Goal: Transaction & Acquisition: Book appointment/travel/reservation

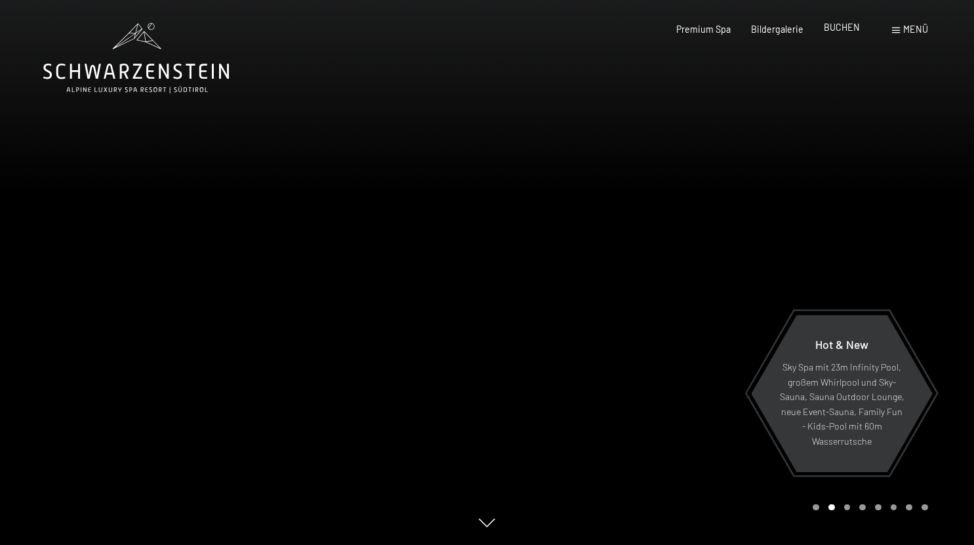
click at [838, 32] on span "BUCHEN" at bounding box center [842, 27] width 36 height 11
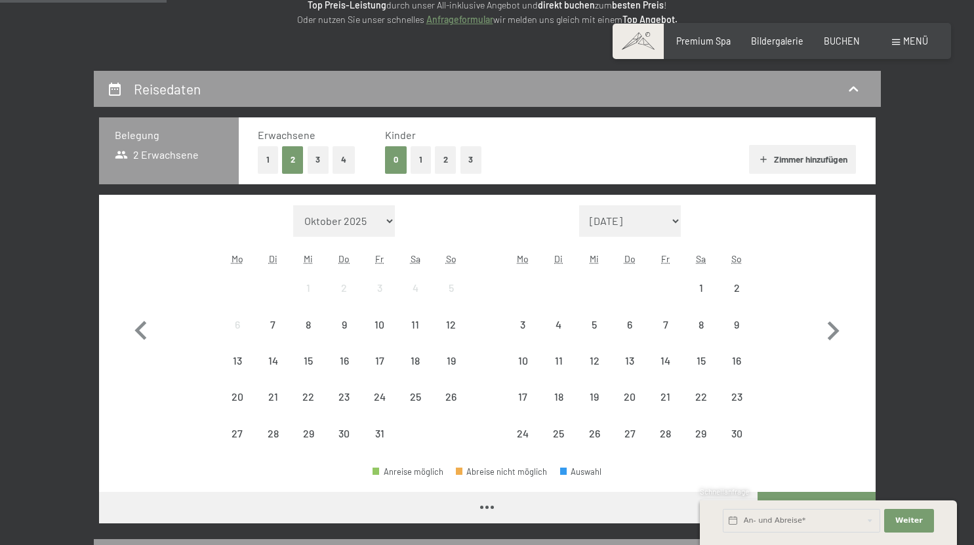
scroll to position [217, 0]
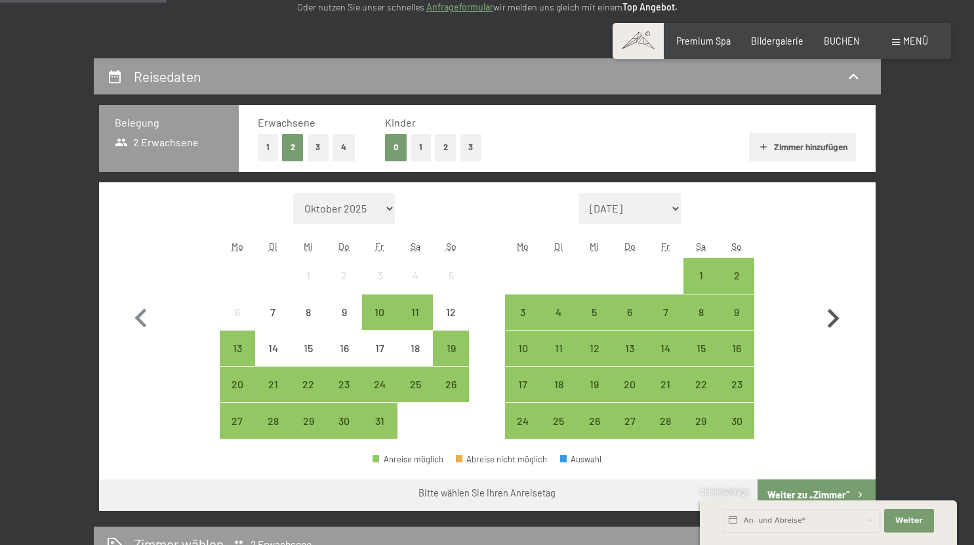
click at [835, 323] on icon "button" at bounding box center [833, 319] width 38 height 38
select select "2025-12-01"
select select "2026-01-01"
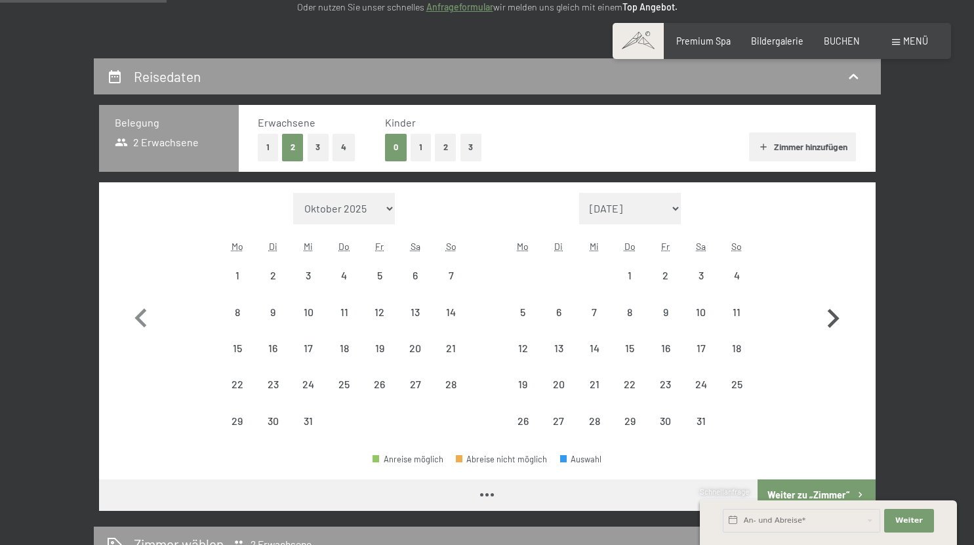
click at [835, 323] on icon "button" at bounding box center [833, 319] width 38 height 38
select select "2026-03-01"
select select "2026-04-01"
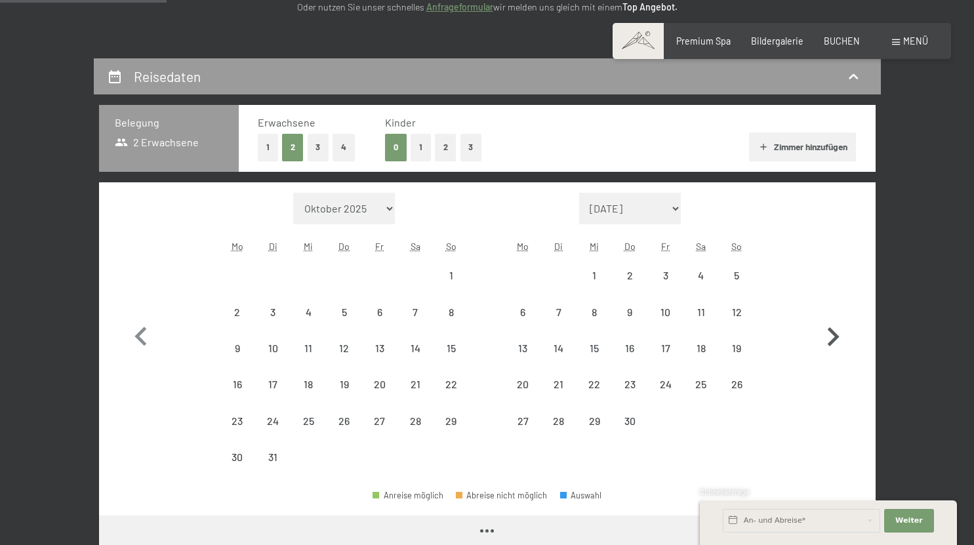
click at [835, 323] on icon "button" at bounding box center [833, 337] width 38 height 38
select select "2026-04-01"
select select "2026-05-01"
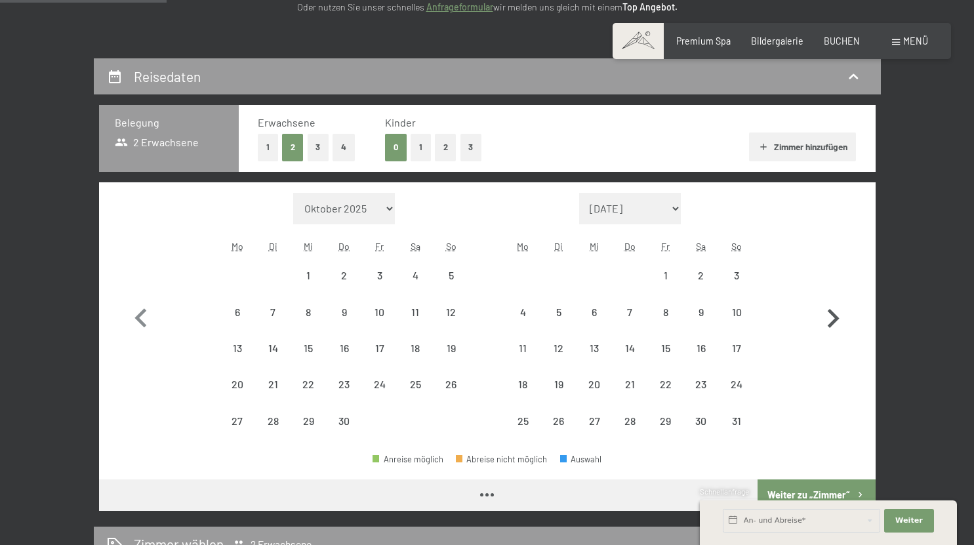
click at [835, 323] on icon "button" at bounding box center [833, 319] width 38 height 38
select select "2026-06-01"
select select "2026-07-01"
select select "2026-06-01"
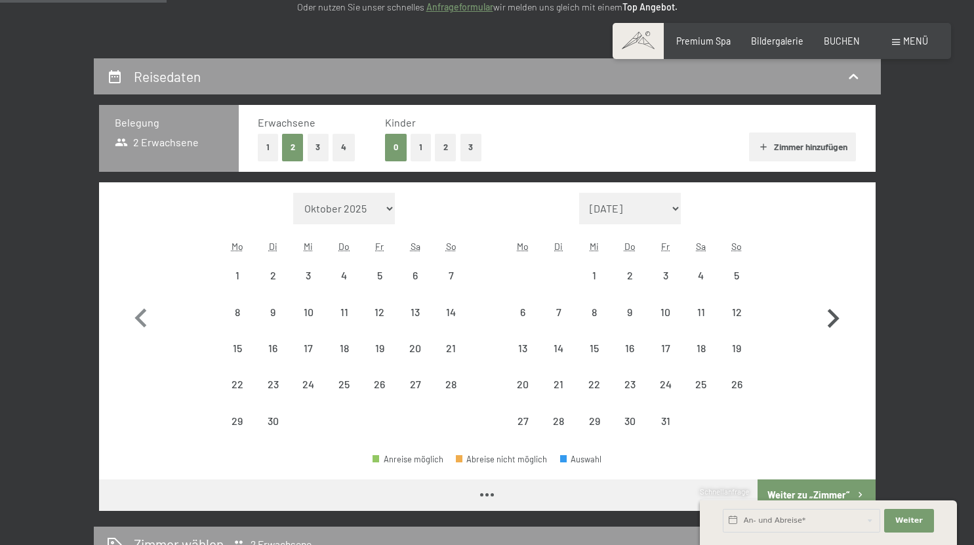
select select "2026-07-01"
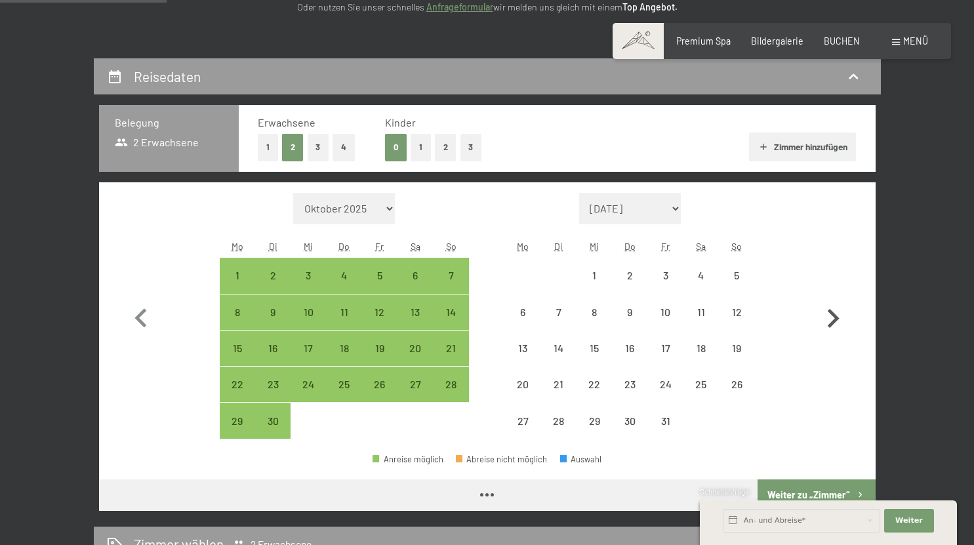
click at [835, 323] on icon "button" at bounding box center [833, 319] width 38 height 38
select select "2026-07-01"
select select "2026-08-01"
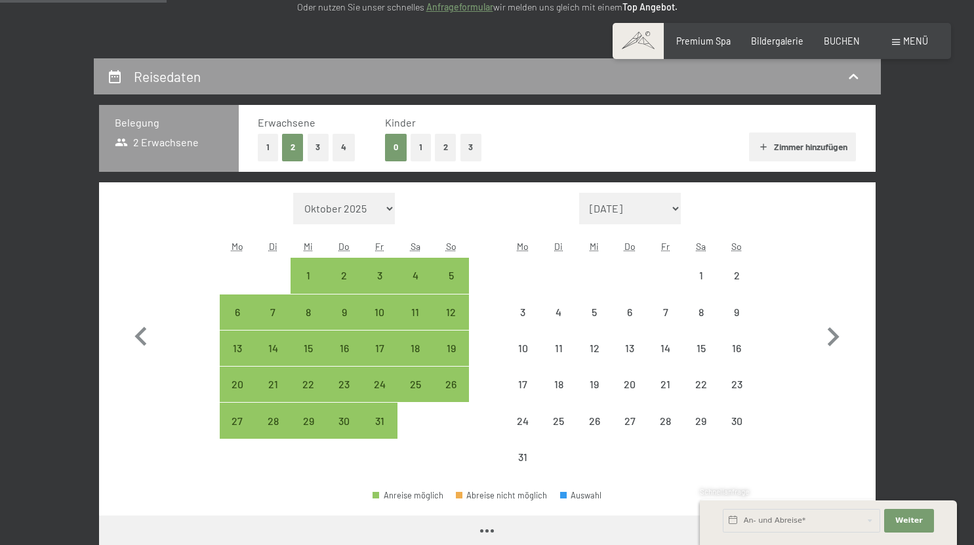
select select "2026-07-01"
select select "2026-08-01"
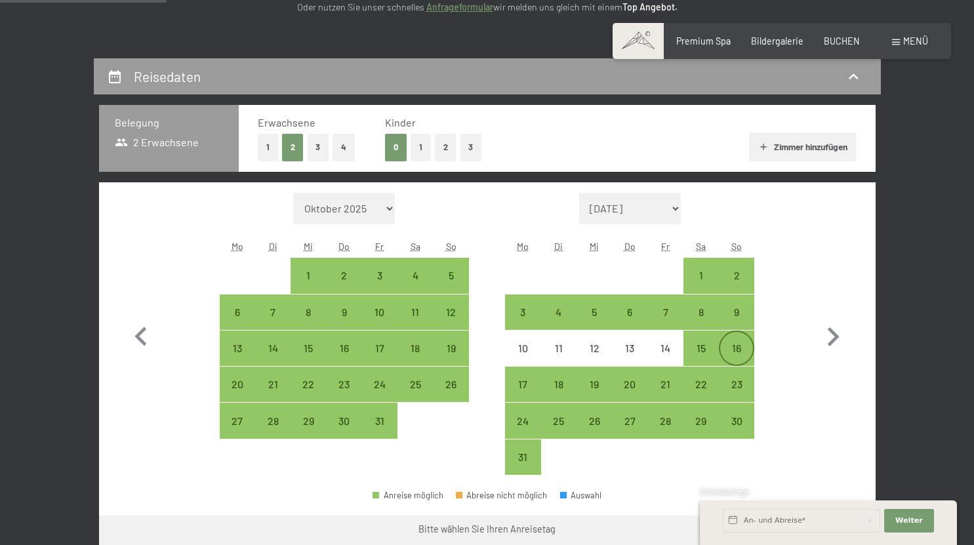
click at [732, 346] on div "16" at bounding box center [736, 359] width 33 height 33
select select "2026-07-01"
select select "2026-08-01"
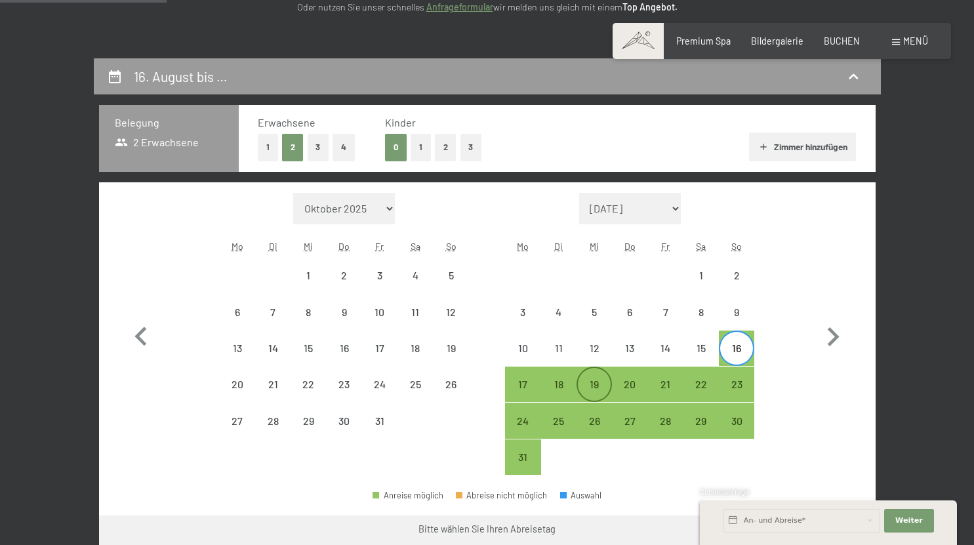
click at [582, 378] on div "19" at bounding box center [594, 384] width 33 height 33
select select "2026-07-01"
select select "2026-08-01"
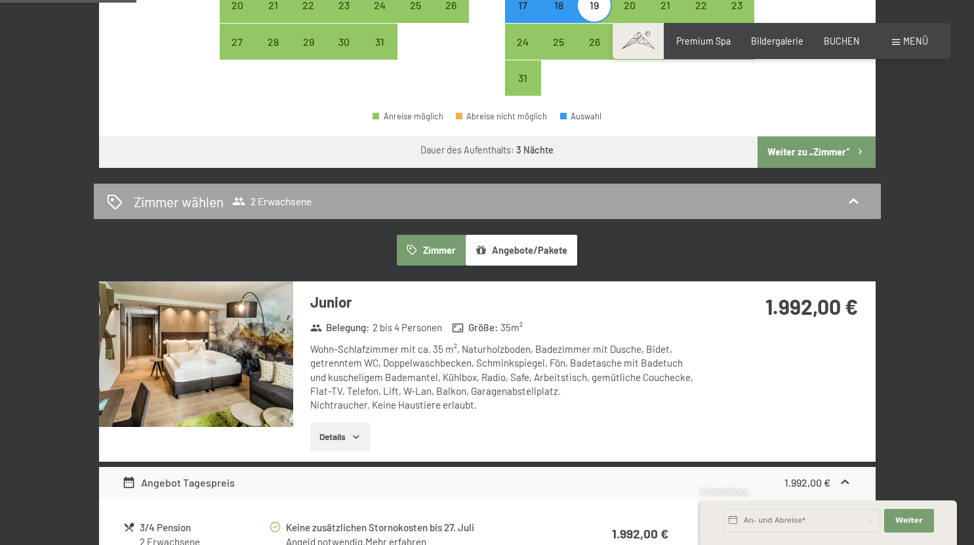
scroll to position [597, 0]
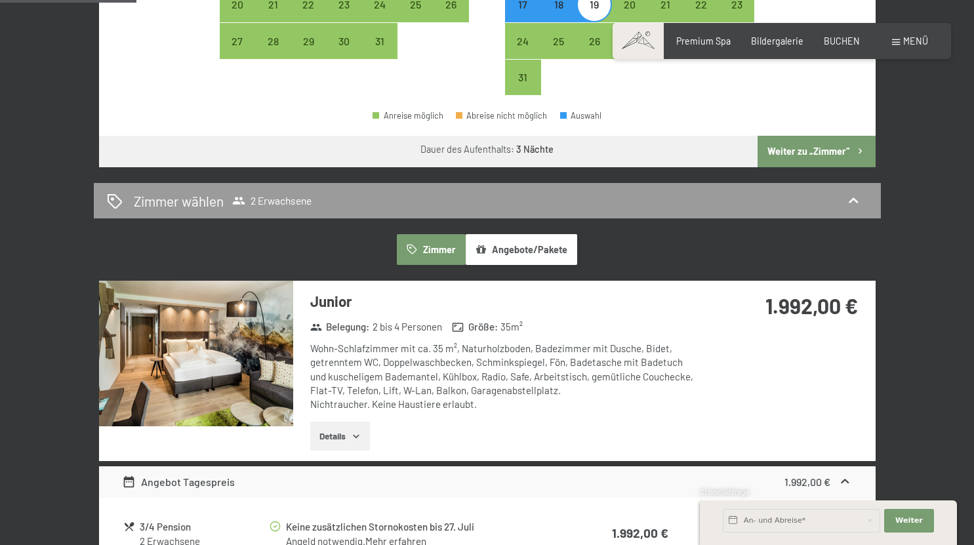
click at [809, 150] on button "Weiter zu „Zimmer“" at bounding box center [815, 151] width 117 height 31
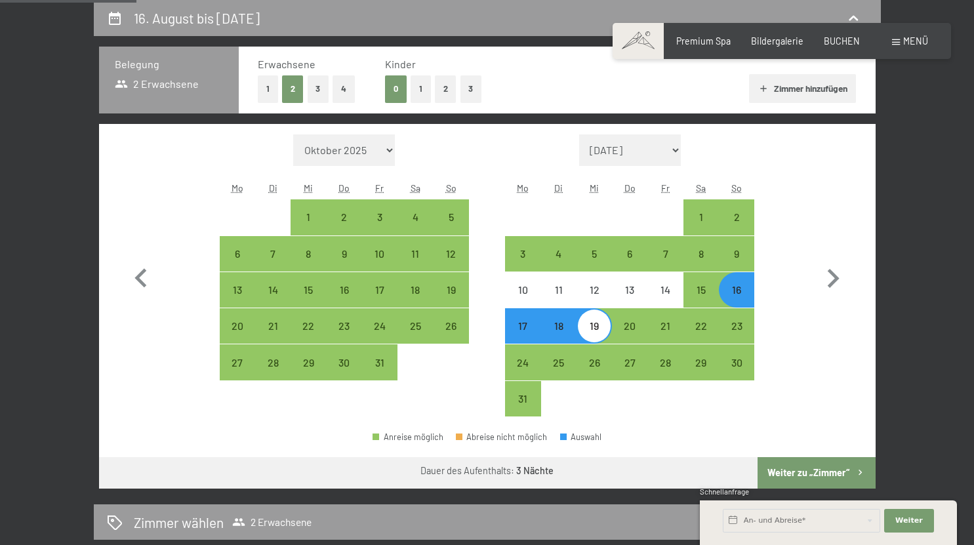
select select "2026-07-01"
select select "2026-08-01"
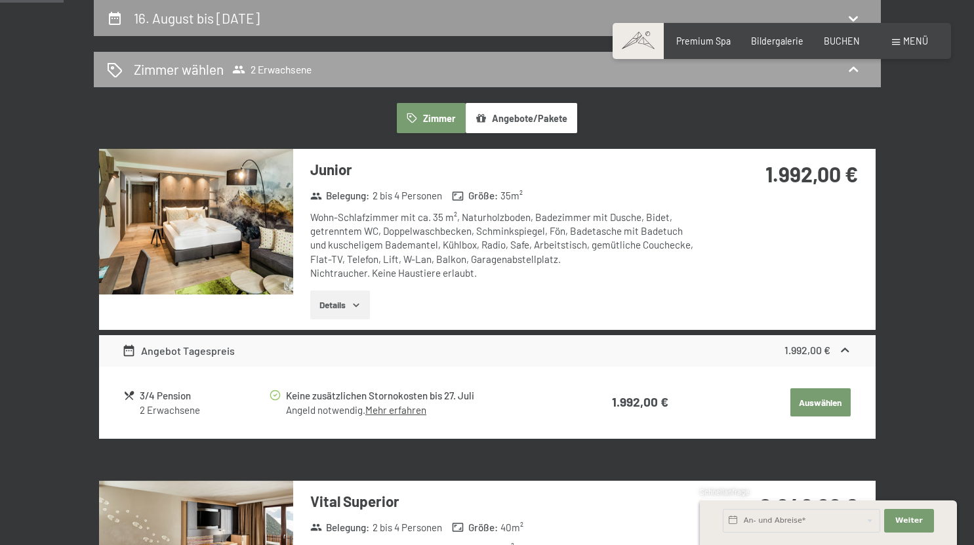
click at [314, 71] on div "Zimmer wählen 2 Erwachsene" at bounding box center [487, 69] width 761 height 19
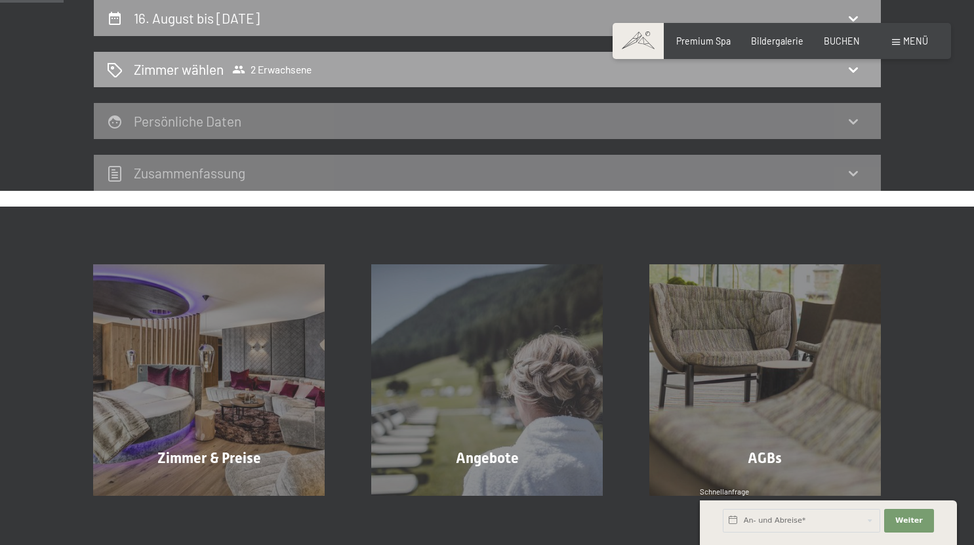
click at [294, 68] on span "2 Erwachsene" at bounding box center [271, 69] width 79 height 13
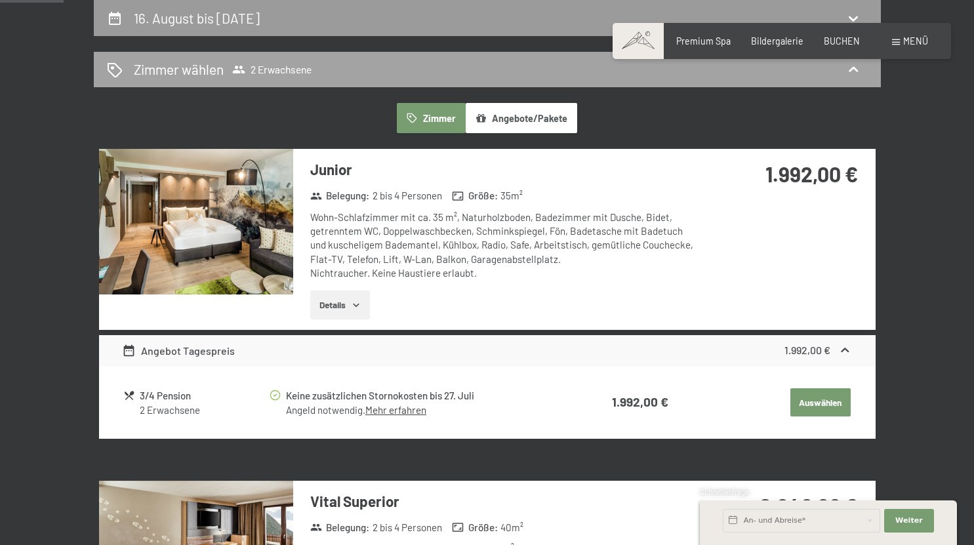
click at [300, 54] on div "Zimmer wählen 2 Erwachsene" at bounding box center [487, 70] width 787 height 36
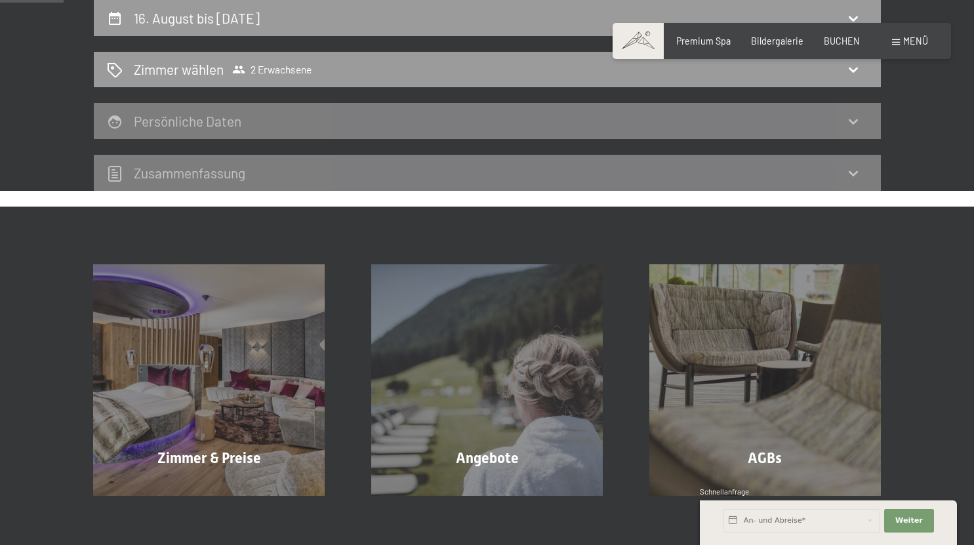
scroll to position [0, 0]
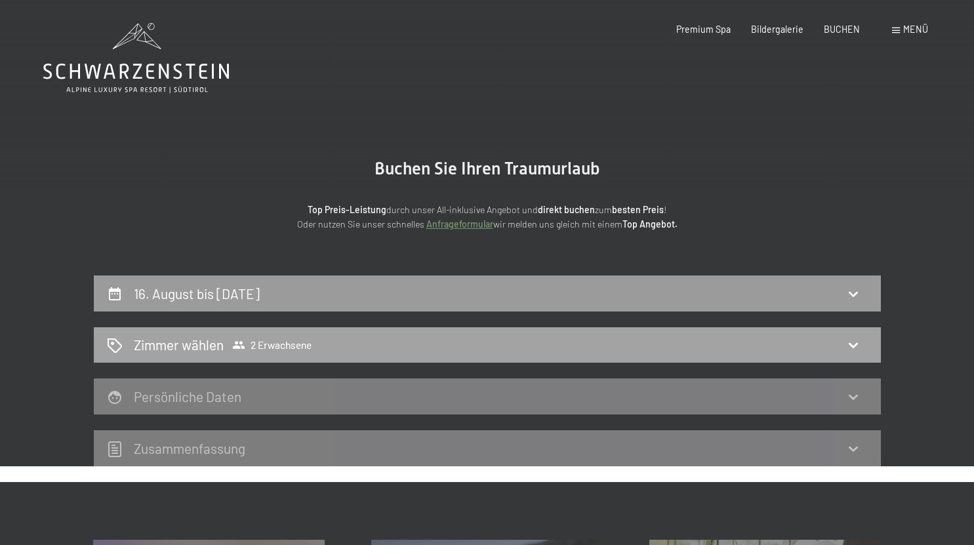
click at [261, 337] on span "Zimmer wählen 2 Erwachsene" at bounding box center [223, 344] width 178 height 19
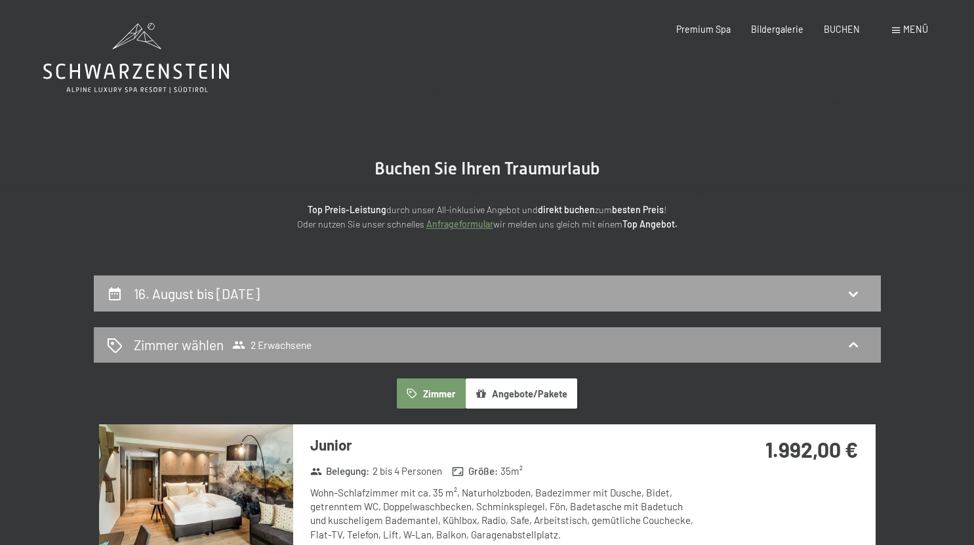
click at [321, 281] on div "16. August bis 19. August 2026" at bounding box center [487, 293] width 787 height 36
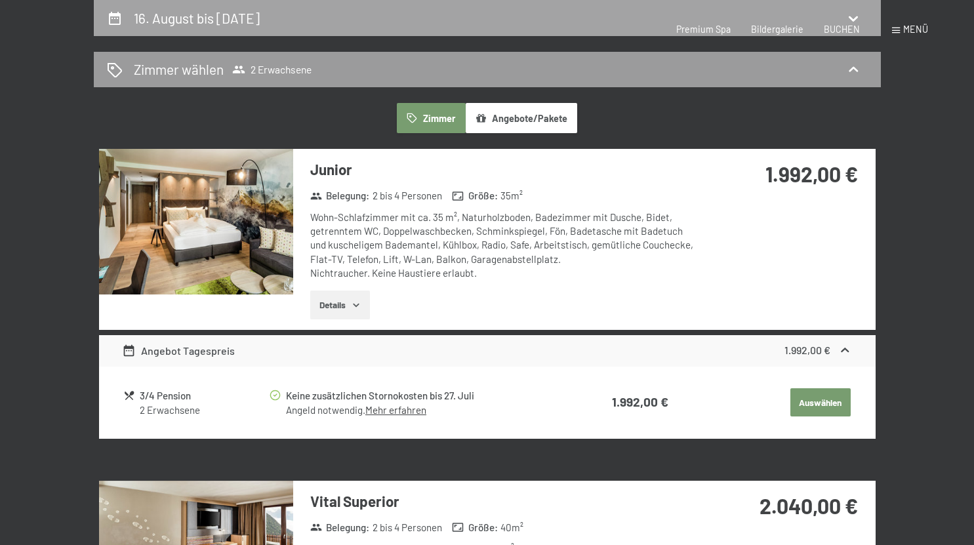
select select "2026-07-01"
select select "2026-08-01"
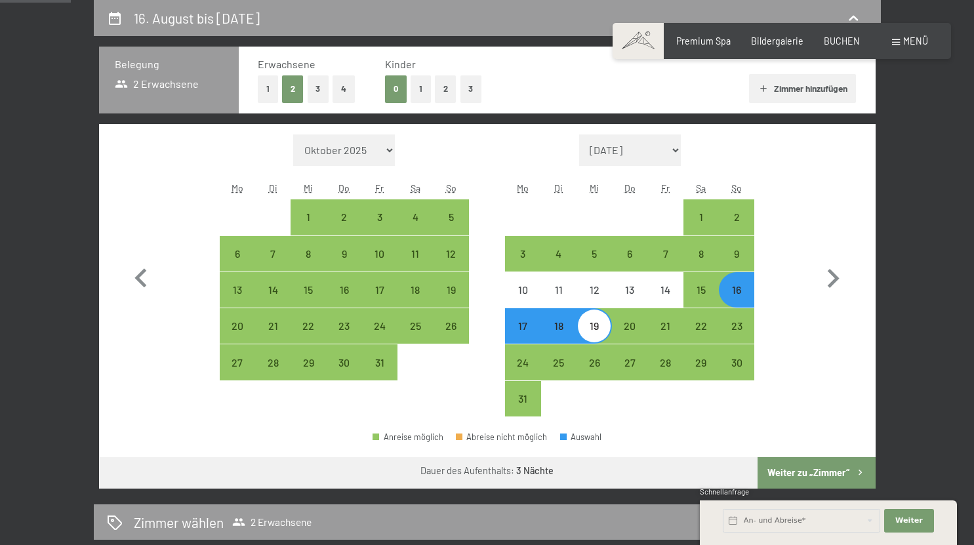
click at [419, 91] on button "1" at bounding box center [420, 88] width 20 height 27
select select "2026-07-01"
select select "2026-08-01"
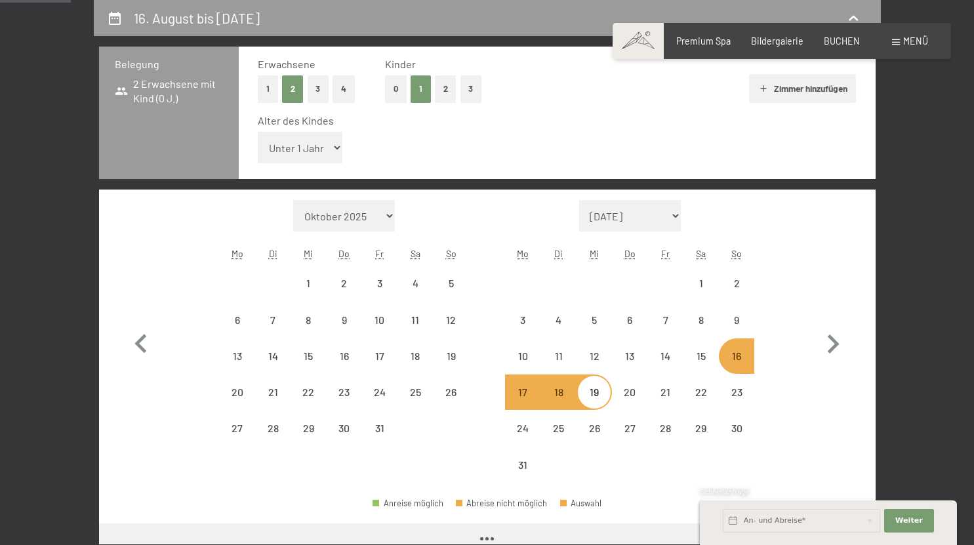
click at [323, 147] on select "Unter 1 Jahr 1 Jahr 2 Jahre 3 Jahre 4 Jahre 5 Jahre 6 Jahre 7 Jahre 8 Jahre 9 J…" at bounding box center [300, 147] width 85 height 31
select select "2026-07-01"
select select "2026-08-01"
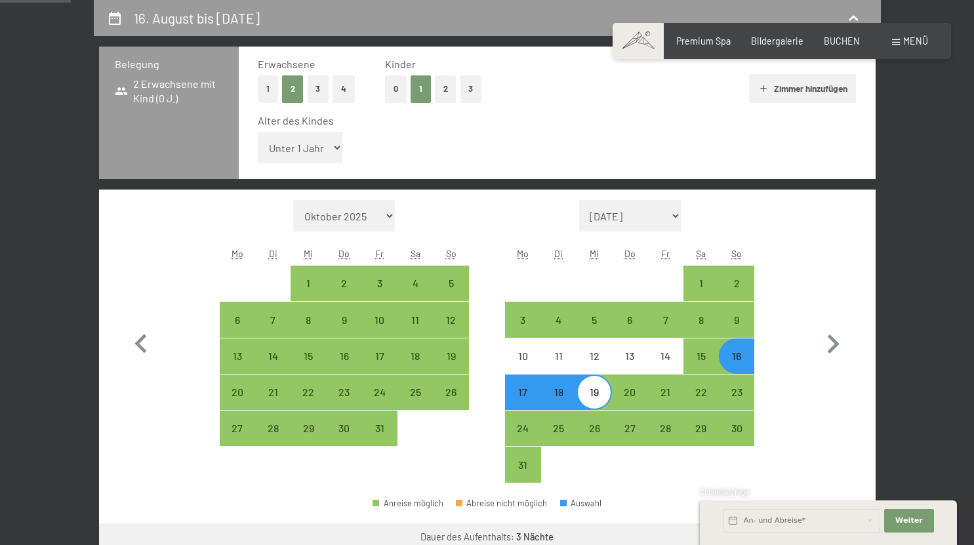
select select "8"
click at [258, 132] on select "Unter 1 Jahr 1 Jahr 2 Jahre 3 Jahre 4 Jahre 5 Jahre 6 Jahre 7 Jahre 8 Jahre 9 J…" at bounding box center [300, 147] width 85 height 31
select select "2026-07-01"
select select "2026-08-01"
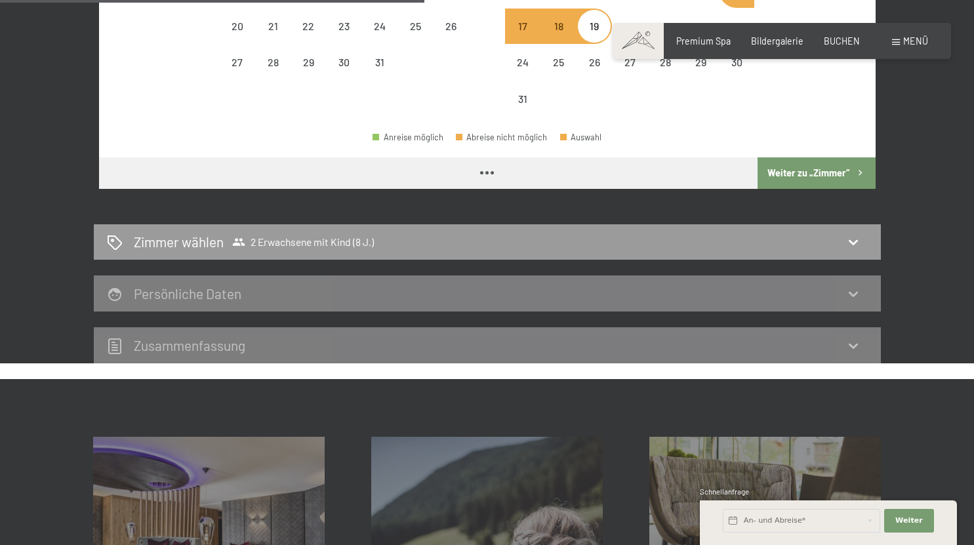
select select "2026-07-01"
select select "2026-08-01"
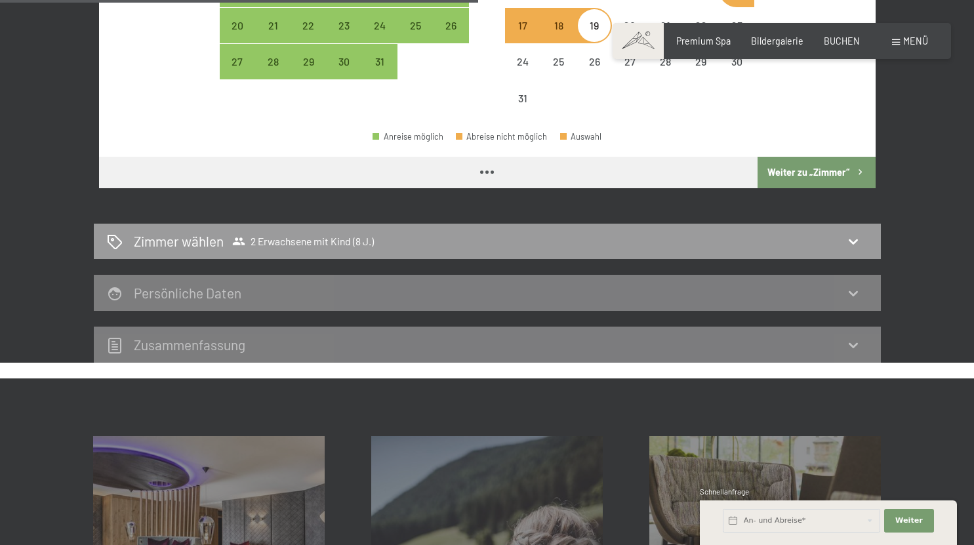
select select "2026-07-01"
select select "2026-08-01"
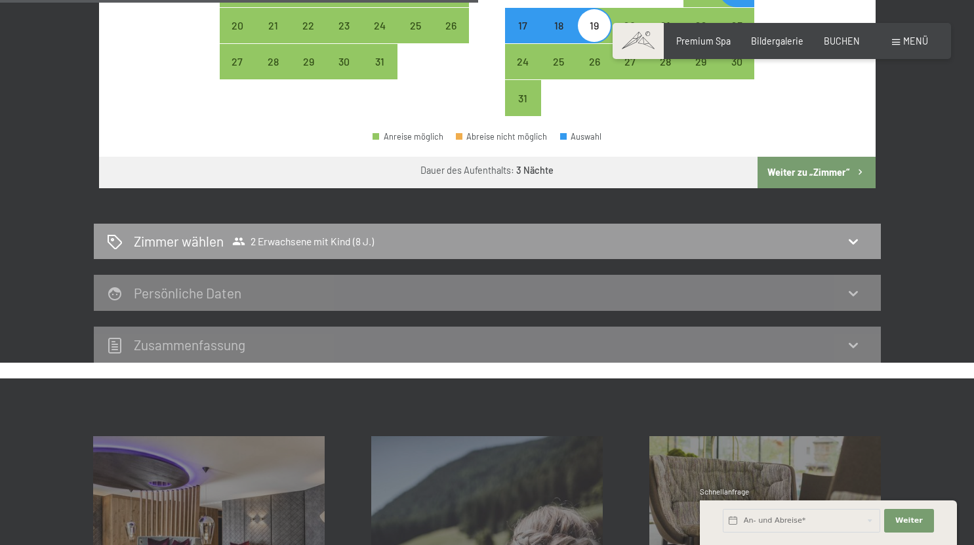
click at [810, 182] on button "Weiter zu „Zimmer“" at bounding box center [815, 172] width 117 height 31
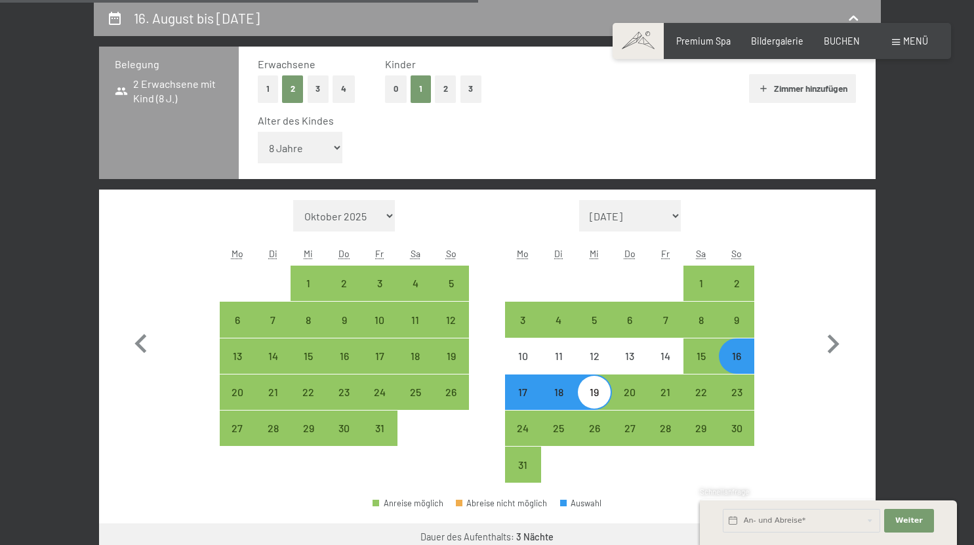
select select "2026-07-01"
select select "2026-08-01"
